Goal: Check status

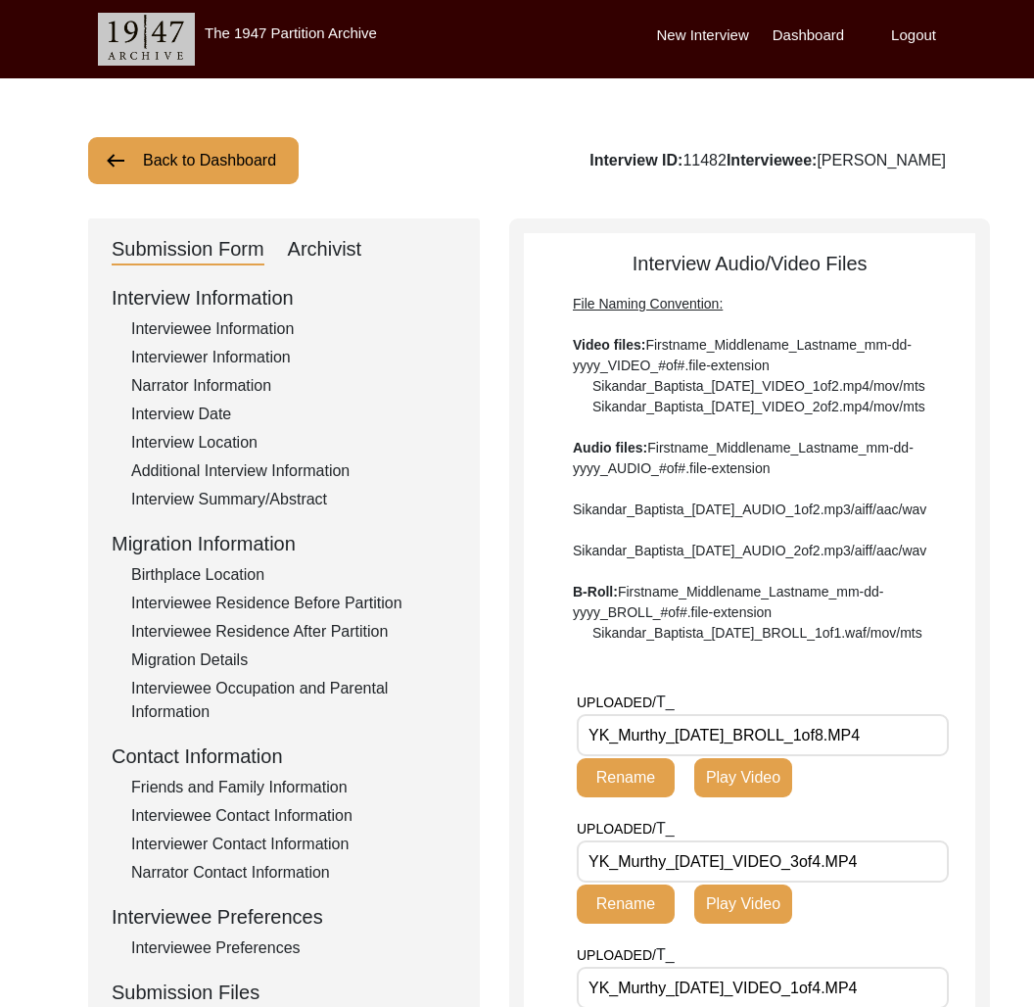
click at [252, 164] on button "Back to Dashboard" at bounding box center [193, 160] width 211 height 47
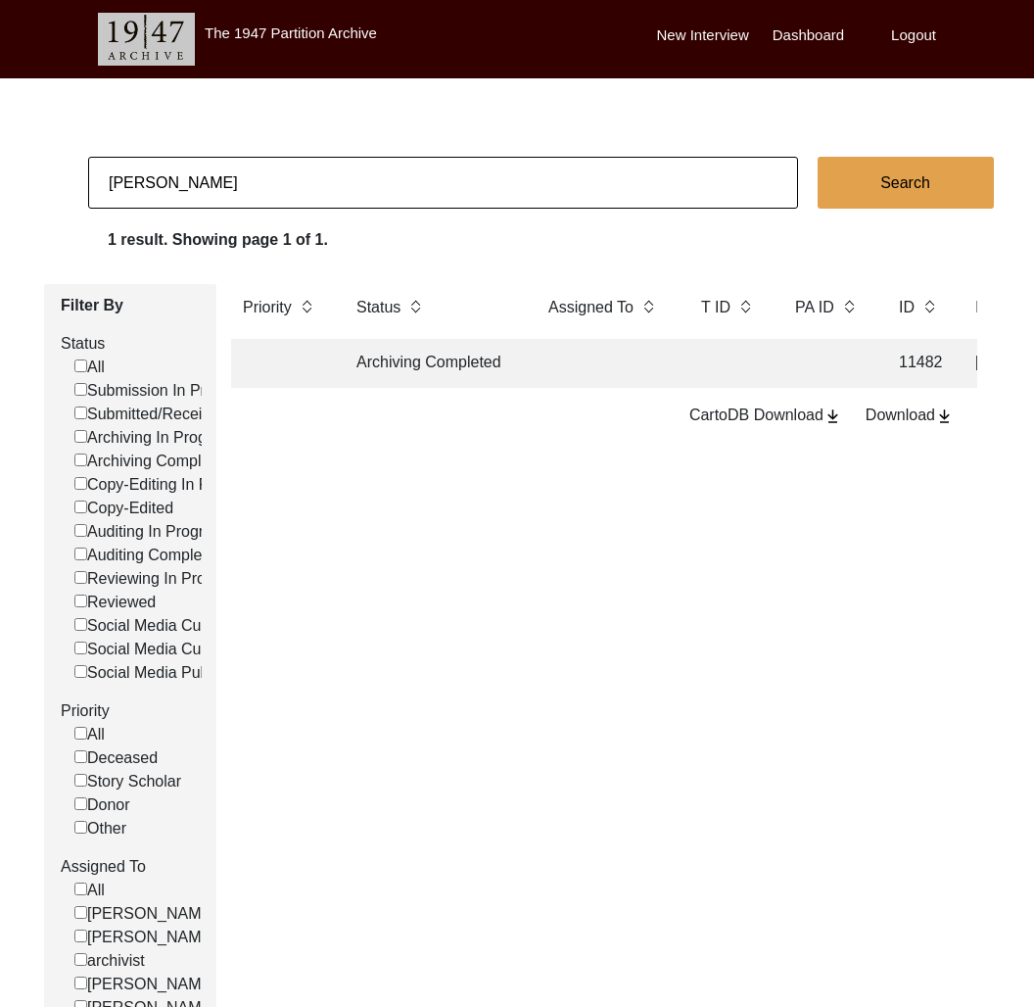
click at [282, 190] on input "[PERSON_NAME]" at bounding box center [443, 183] width 710 height 52
type input "13247"
checkbox input "false"
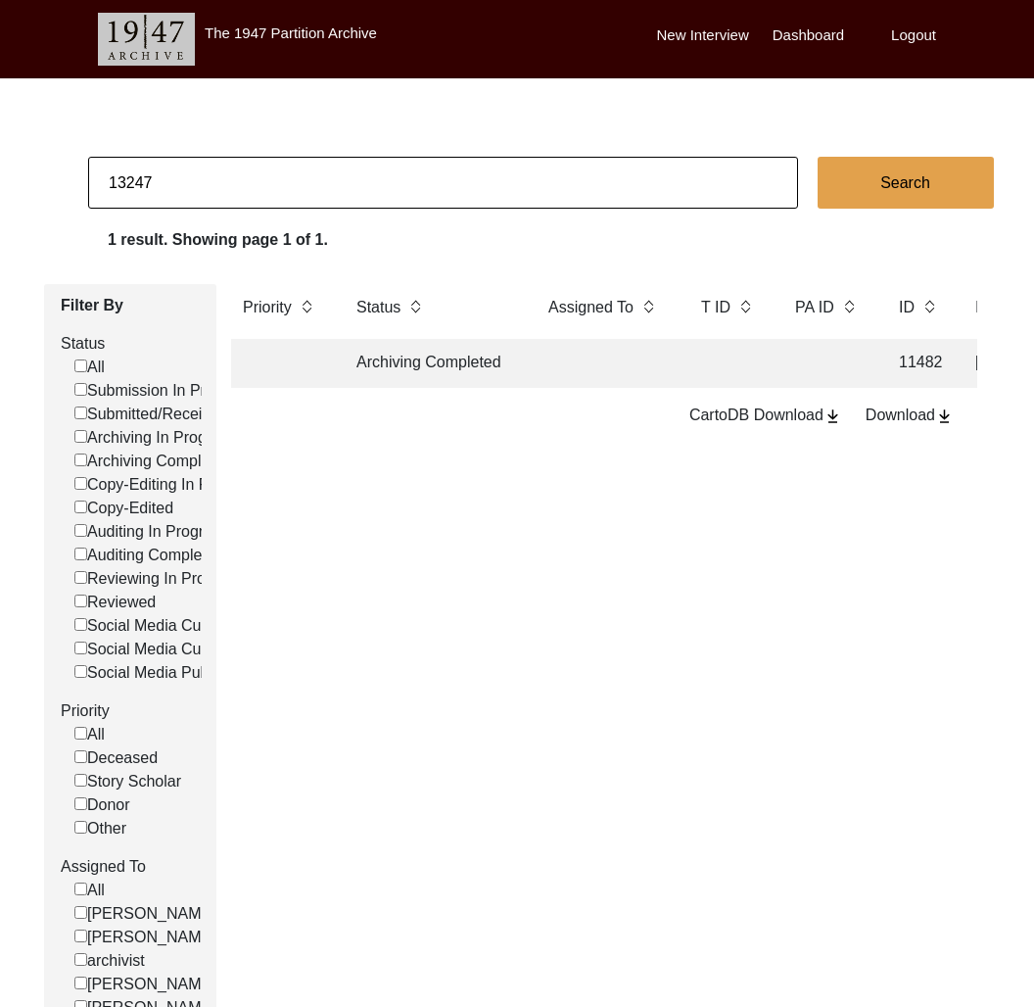
checkbox input "false"
click at [443, 375] on td "Archiving In Progress" at bounding box center [433, 363] width 176 height 49
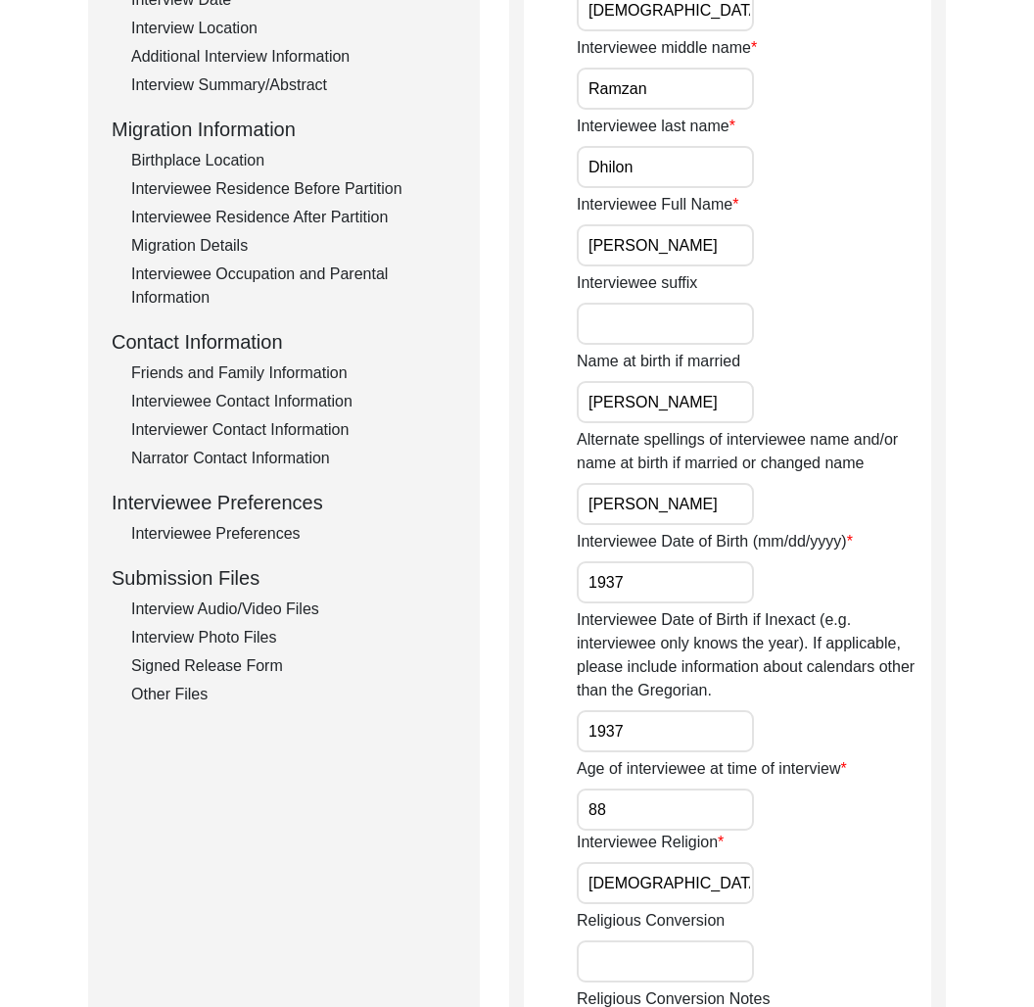
click at [261, 604] on div "Interview Audio/Video Files" at bounding box center [293, 608] width 325 height 23
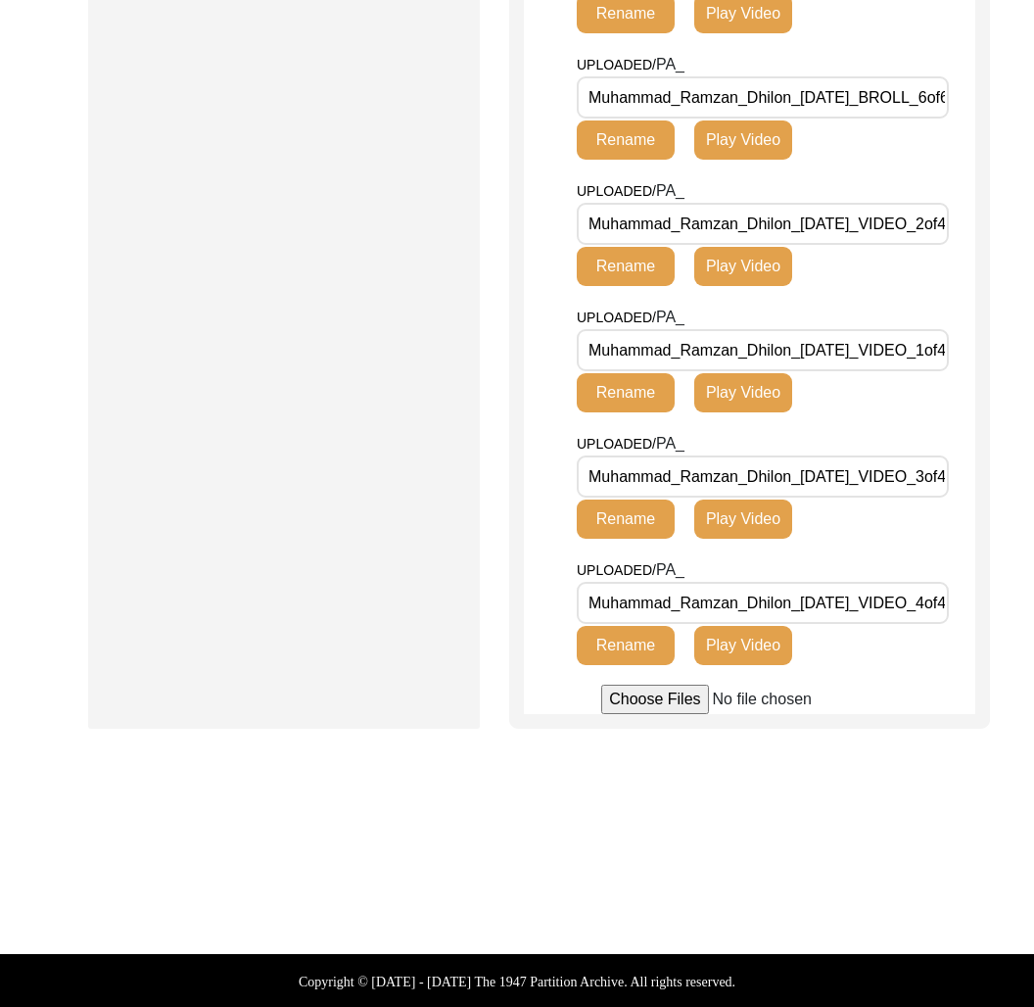
scroll to position [1333, 0]
